Goal: Task Accomplishment & Management: Complete application form

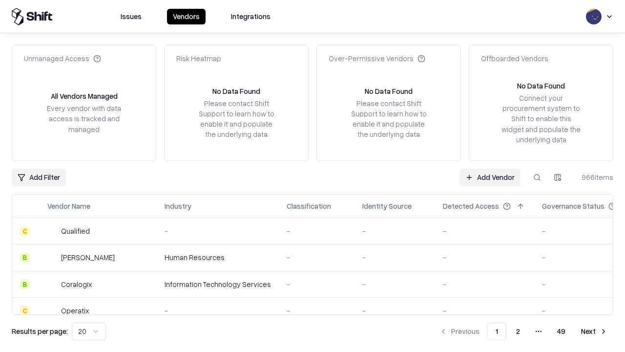
click at [490, 177] on link "Add Vendor" at bounding box center [490, 177] width 61 height 18
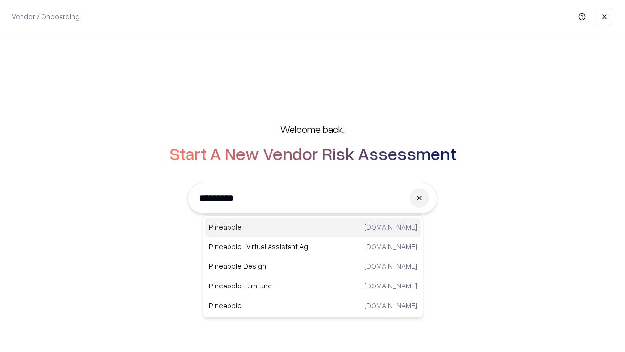
click at [313, 227] on div "Pineapple [DOMAIN_NAME]" at bounding box center [313, 227] width 216 height 20
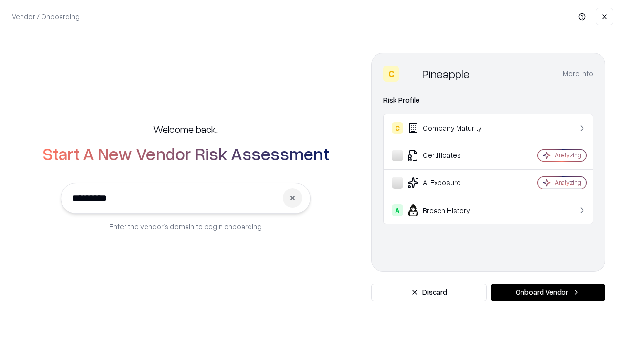
type input "*********"
click at [548, 292] on button "Onboard Vendor" at bounding box center [548, 292] width 115 height 18
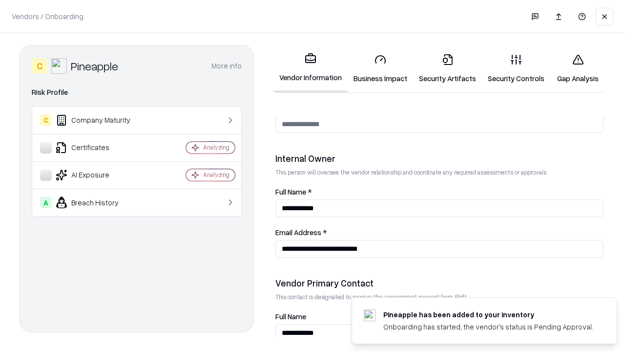
scroll to position [506, 0]
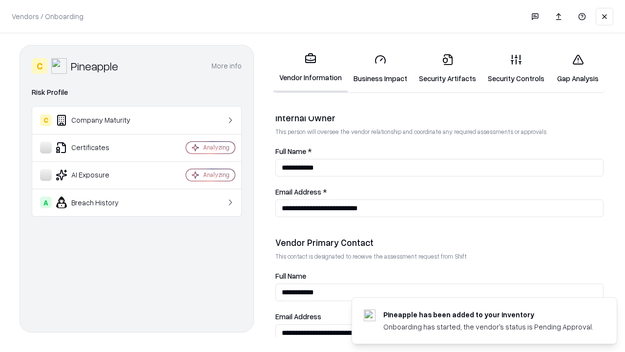
click at [380, 68] on link "Business Impact" at bounding box center [380, 68] width 65 height 45
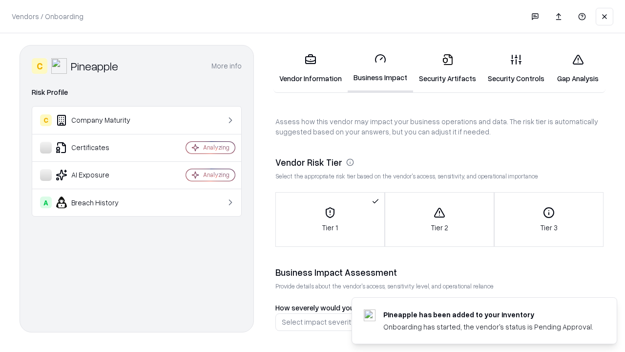
click at [447, 68] on link "Security Artifacts" at bounding box center [447, 68] width 69 height 45
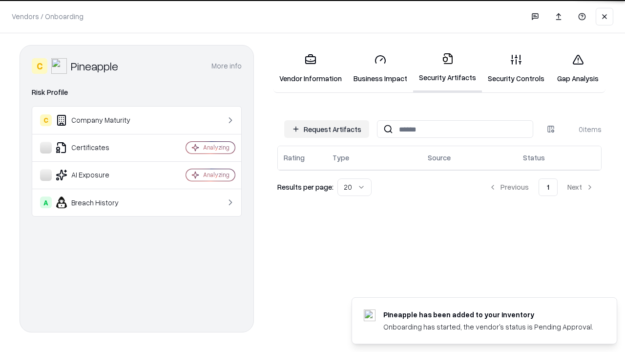
click at [327, 128] on button "Request Artifacts" at bounding box center [326, 129] width 85 height 18
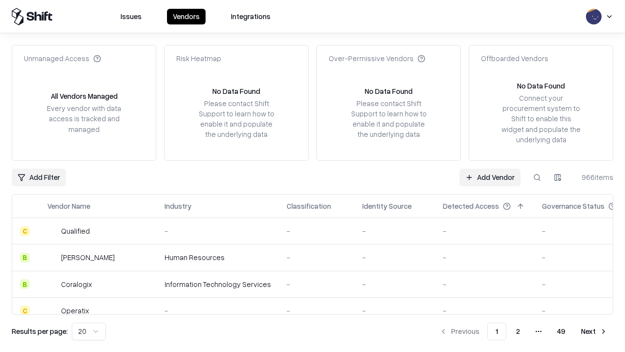
click at [490, 177] on link "Add Vendor" at bounding box center [490, 177] width 61 height 18
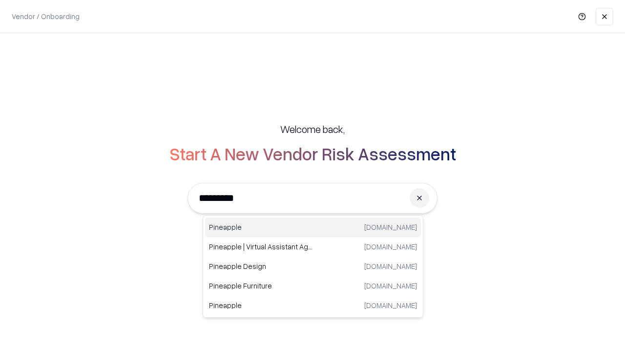
click at [313, 227] on div "Pineapple [DOMAIN_NAME]" at bounding box center [313, 227] width 216 height 20
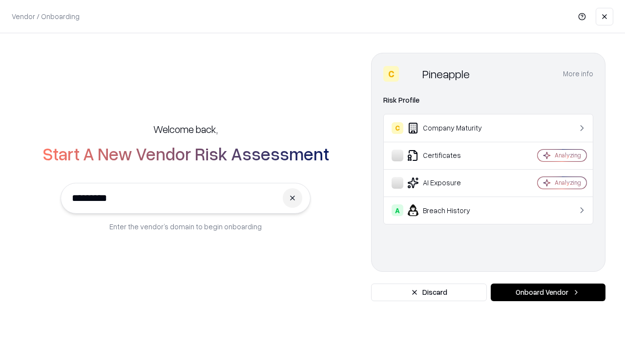
type input "*********"
click at [548, 292] on button "Onboard Vendor" at bounding box center [548, 292] width 115 height 18
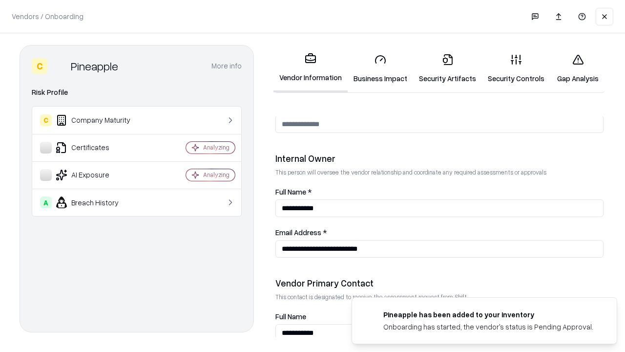
scroll to position [506, 0]
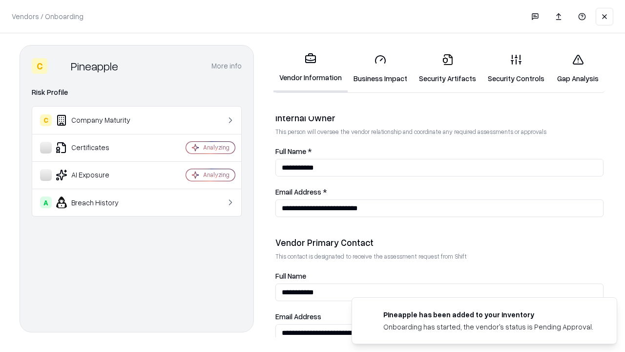
click at [578, 68] on link "Gap Analysis" at bounding box center [577, 68] width 55 height 45
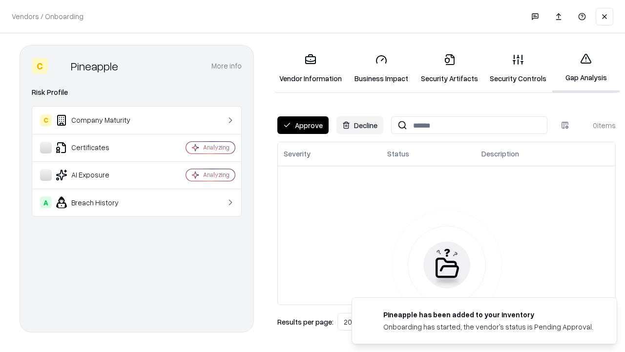
click at [303, 125] on button "Approve" at bounding box center [302, 125] width 51 height 18
